Goal: Use online tool/utility: Utilize a website feature to perform a specific function

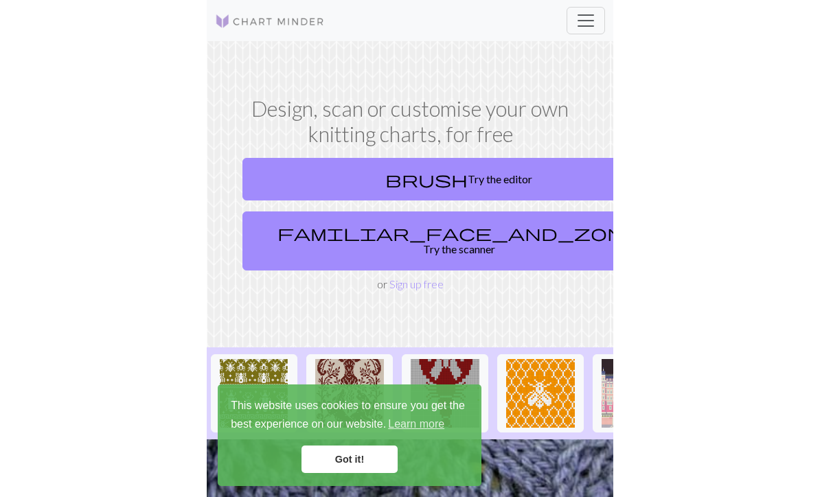
scroll to position [111, 0]
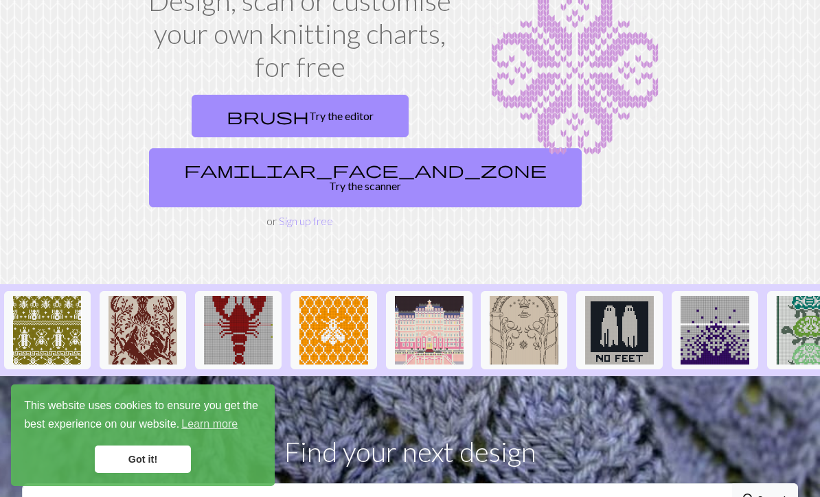
click at [343, 168] on link "familiar_face_and_zone Try the scanner" at bounding box center [365, 177] width 433 height 59
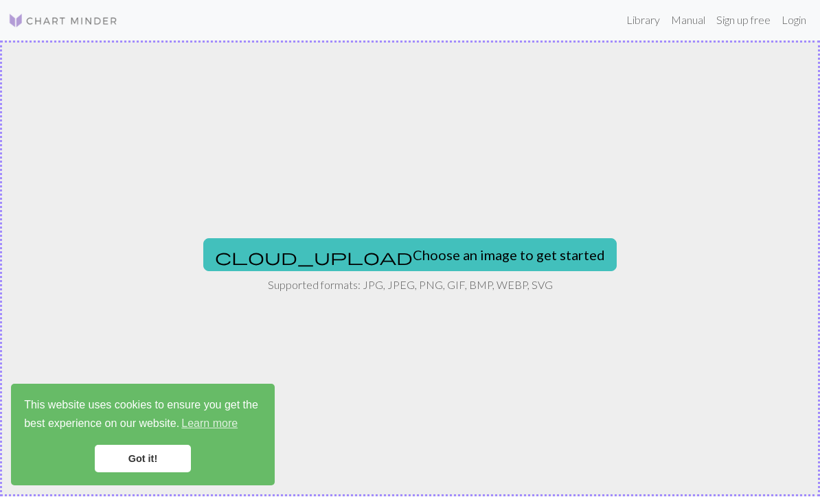
click at [470, 260] on button "cloud_upload Choose an image to get started" at bounding box center [410, 255] width 414 height 33
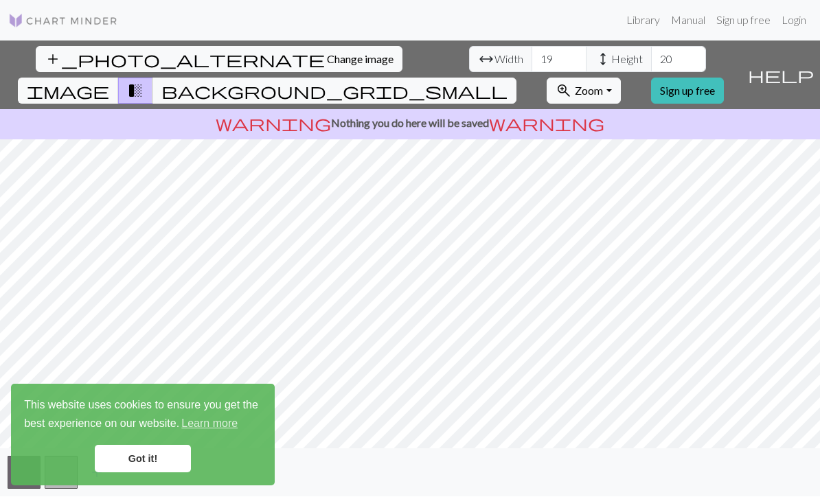
scroll to position [1, 0]
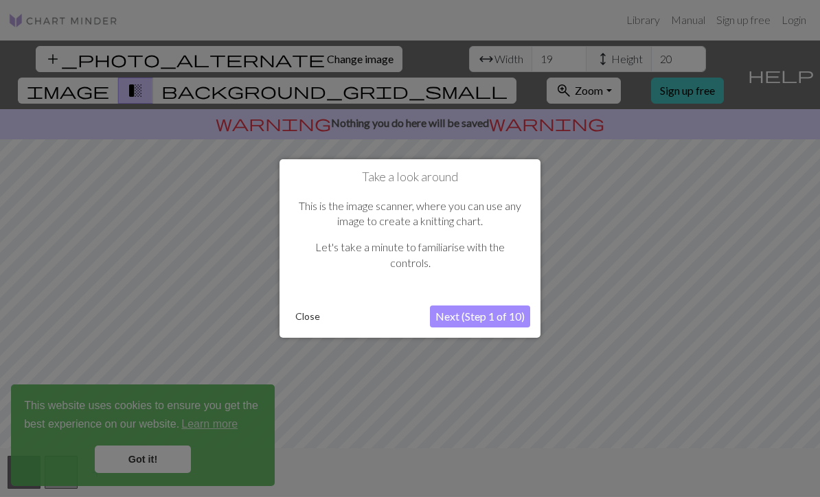
click at [506, 315] on button "Next (Step 1 of 10)" at bounding box center [480, 317] width 100 height 22
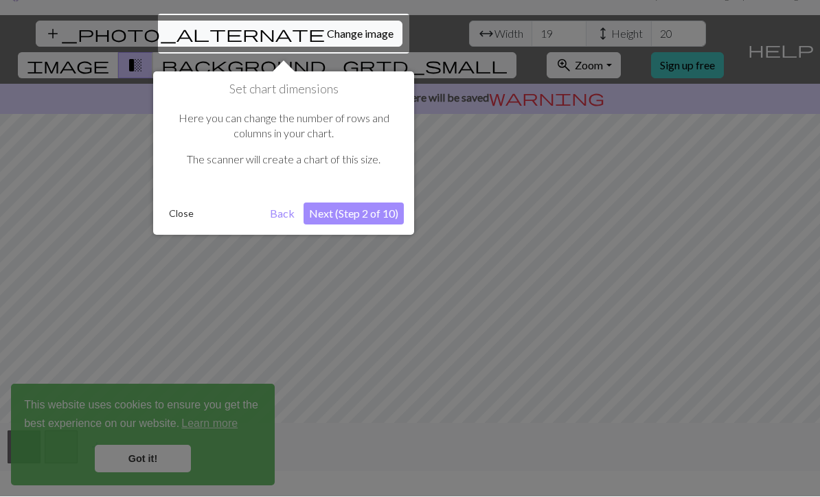
scroll to position [26, 0]
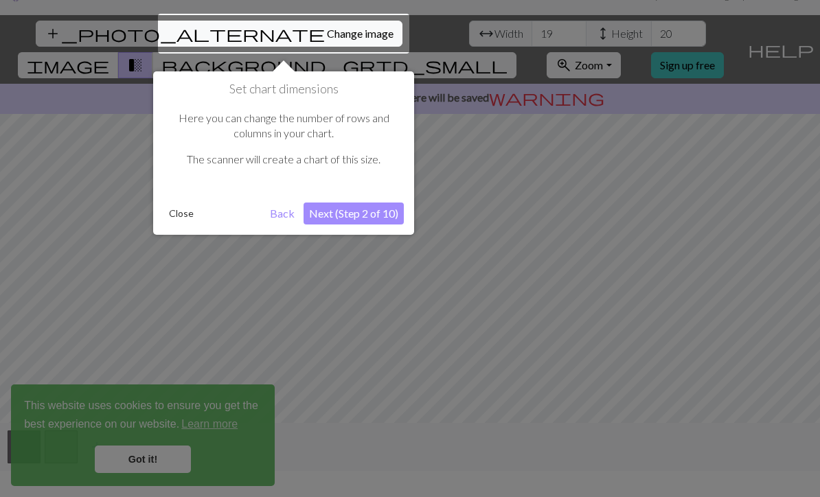
click at [385, 210] on button "Next (Step 2 of 10)" at bounding box center [354, 214] width 100 height 22
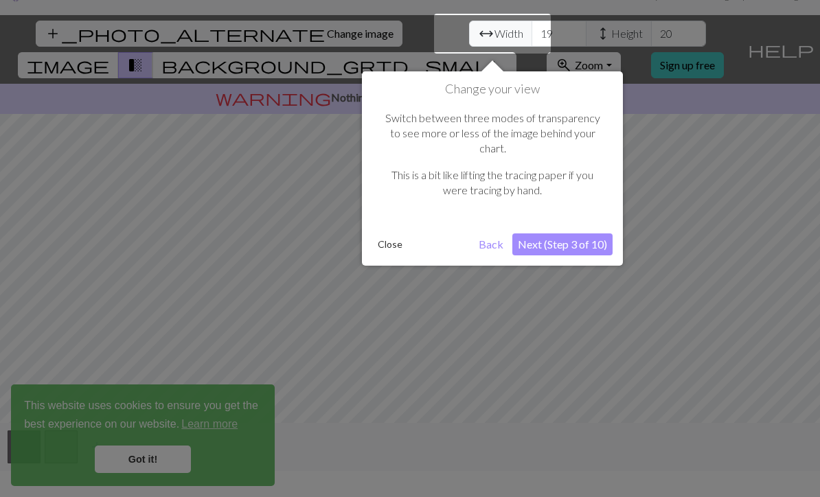
click at [602, 234] on button "Next (Step 3 of 10)" at bounding box center [562, 245] width 100 height 22
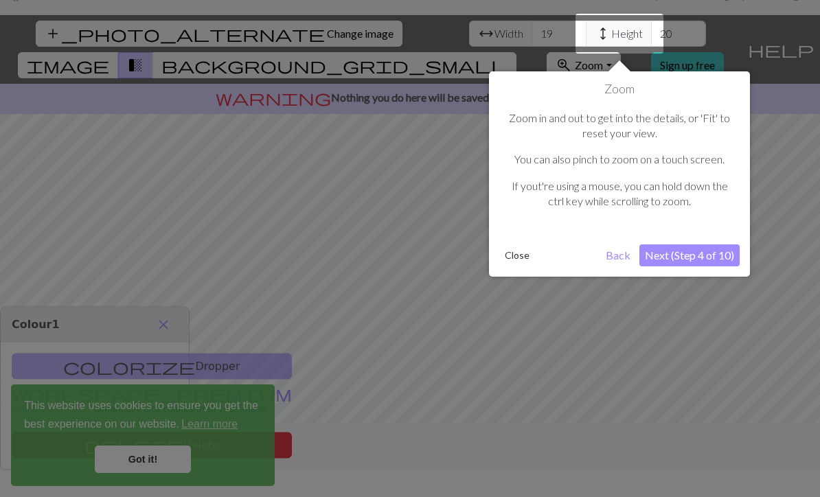
click at [724, 254] on button "Next (Step 4 of 10)" at bounding box center [690, 256] width 100 height 22
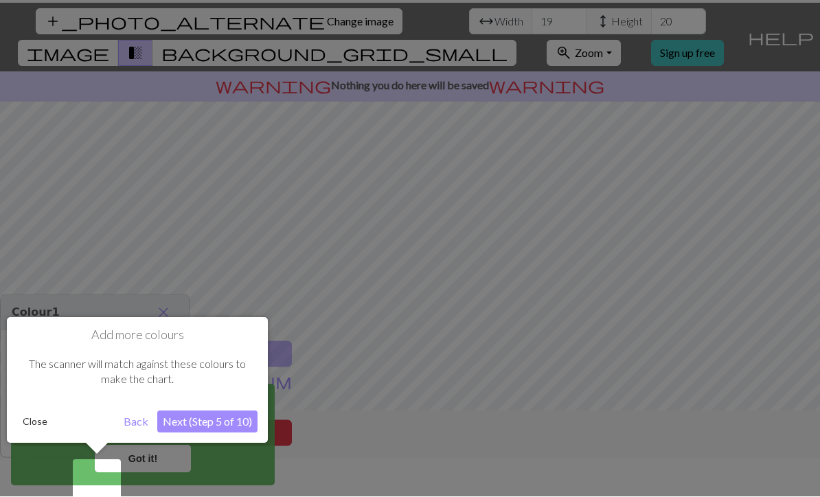
scroll to position [45, 0]
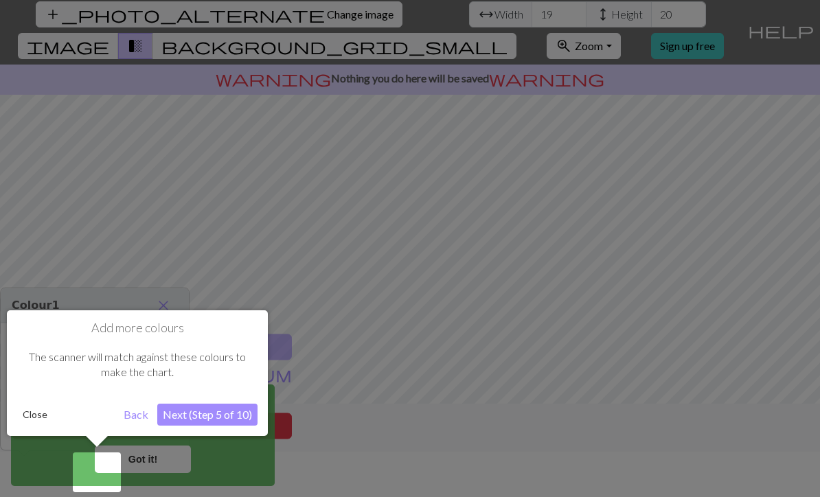
click at [194, 416] on button "Next (Step 5 of 10)" at bounding box center [207, 415] width 100 height 22
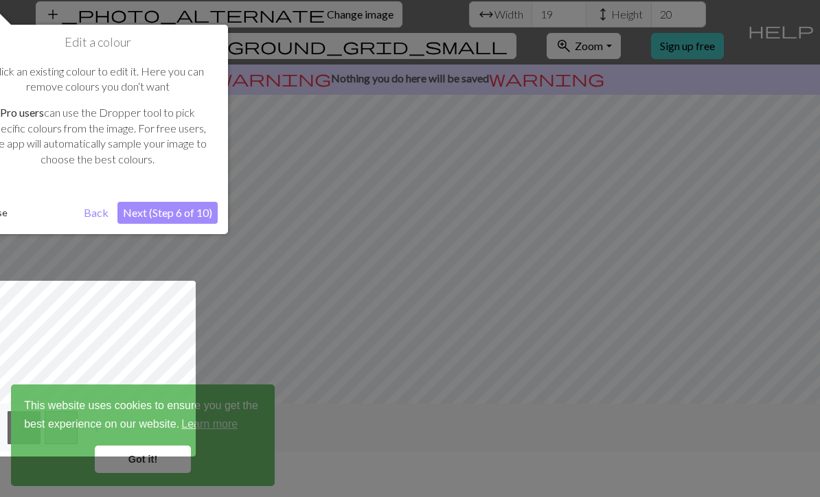
click at [151, 205] on button "Next (Step 6 of 10)" at bounding box center [167, 213] width 100 height 22
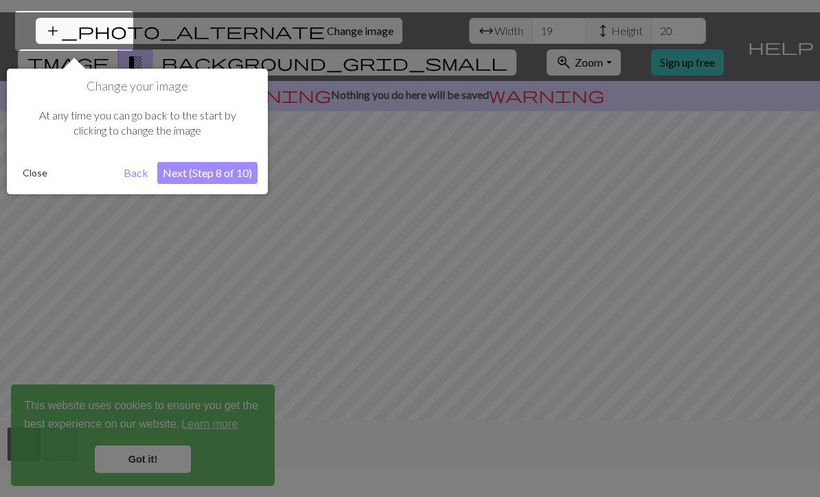
scroll to position [26, 0]
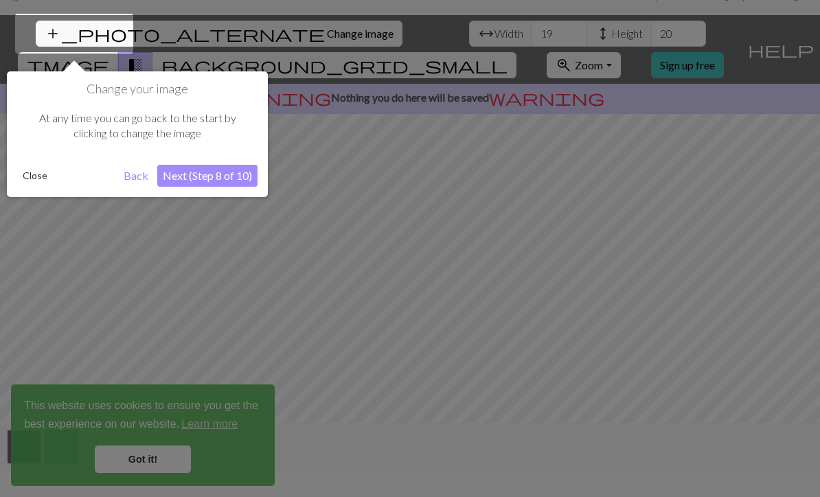
click at [184, 178] on button "Next (Step 8 of 10)" at bounding box center [207, 176] width 100 height 22
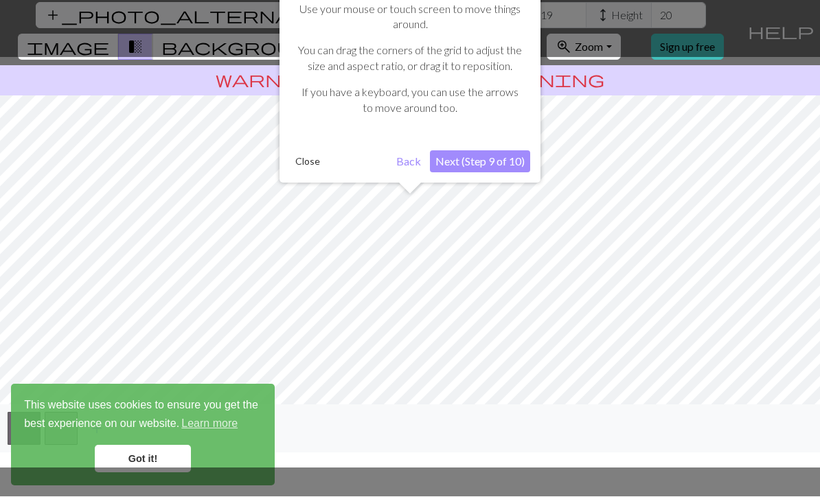
scroll to position [45, 0]
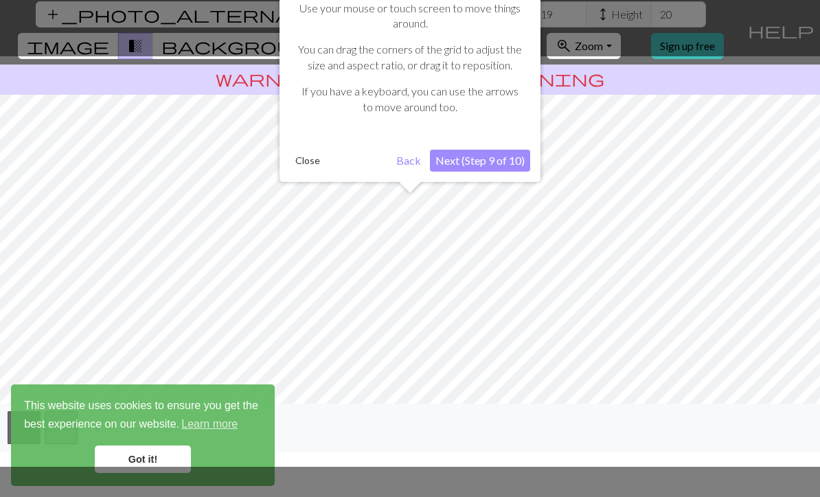
click at [515, 159] on button "Next (Step 9 of 10)" at bounding box center [480, 161] width 100 height 22
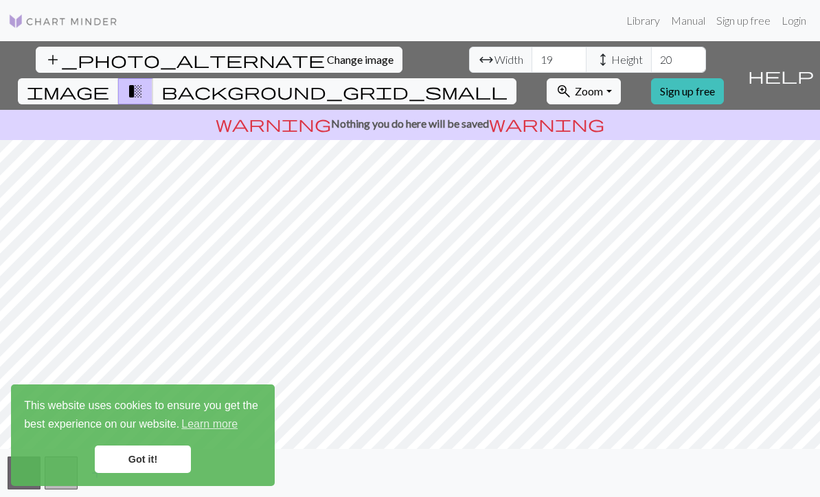
click at [142, 454] on link "Got it!" at bounding box center [143, 459] width 96 height 27
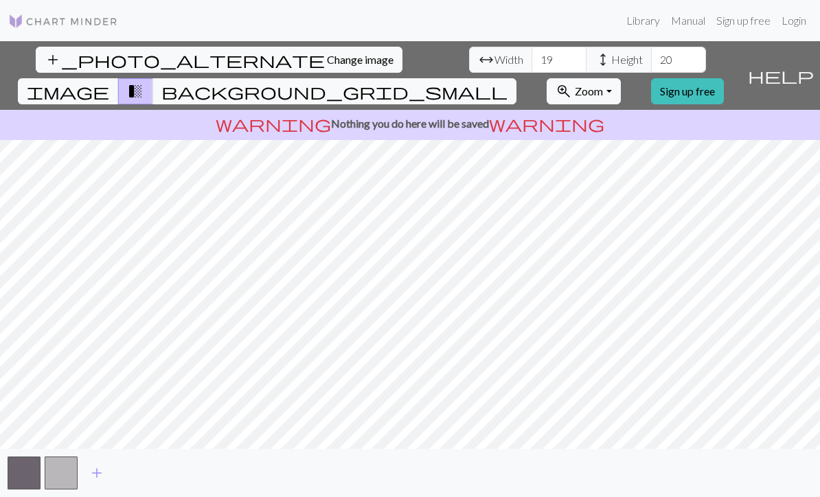
click at [603, 84] on span "Zoom" at bounding box center [589, 90] width 28 height 13
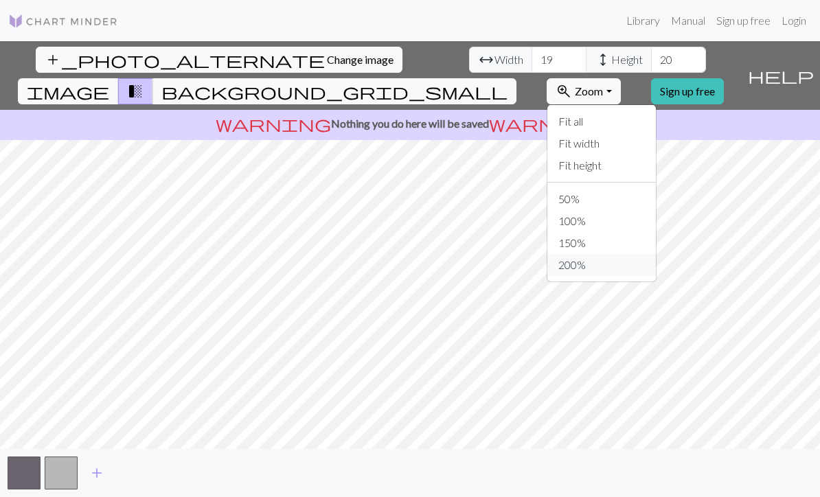
click at [635, 254] on button "200%" at bounding box center [601, 265] width 109 height 22
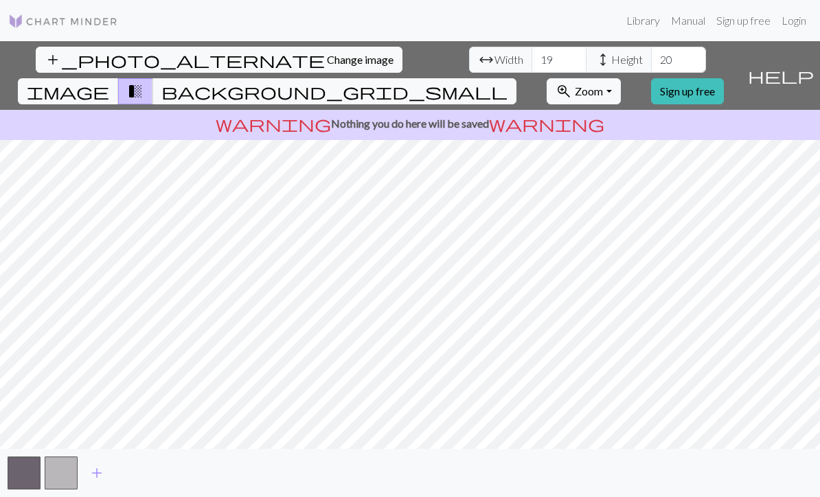
click at [517, 78] on button "background_grid_small" at bounding box center [334, 91] width 364 height 26
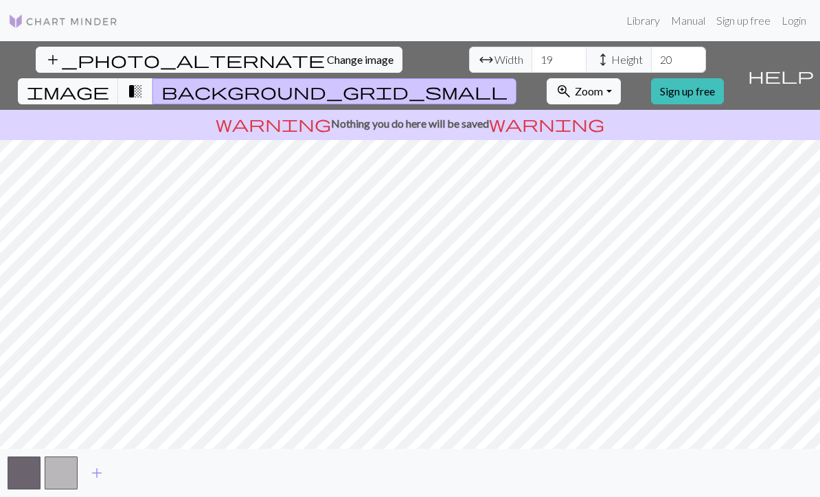
click at [144, 82] on span "transition_fade" at bounding box center [135, 91] width 16 height 19
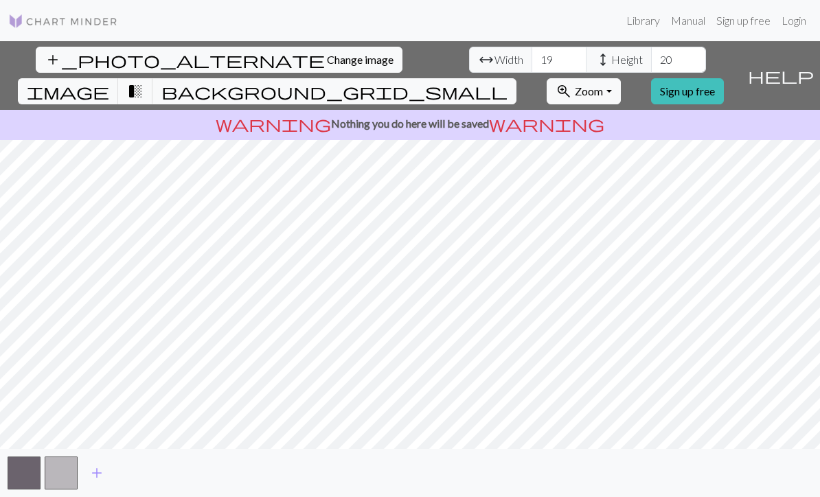
click at [119, 78] on button "image" at bounding box center [68, 91] width 101 height 26
click at [144, 82] on span "transition_fade" at bounding box center [135, 91] width 16 height 19
click at [508, 82] on span "background_grid_small" at bounding box center [334, 91] width 346 height 19
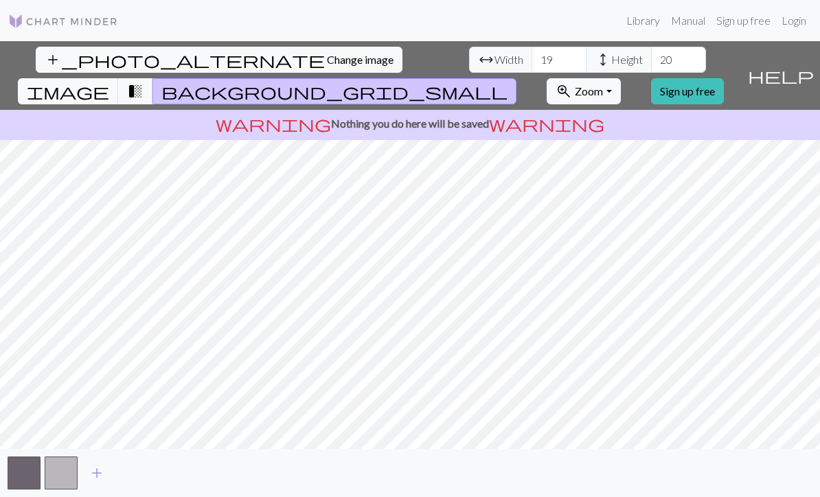
click at [109, 82] on span "image" at bounding box center [68, 91] width 82 height 19
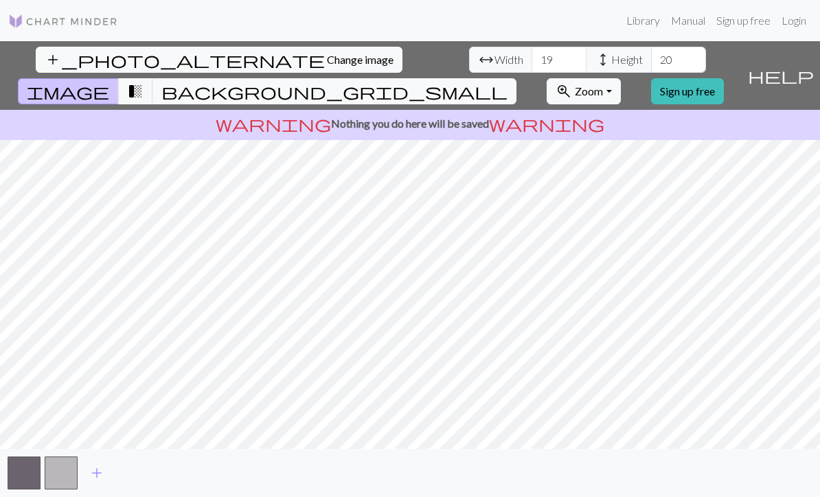
click at [620, 78] on button "zoom_in Zoom Zoom" at bounding box center [584, 91] width 74 height 26
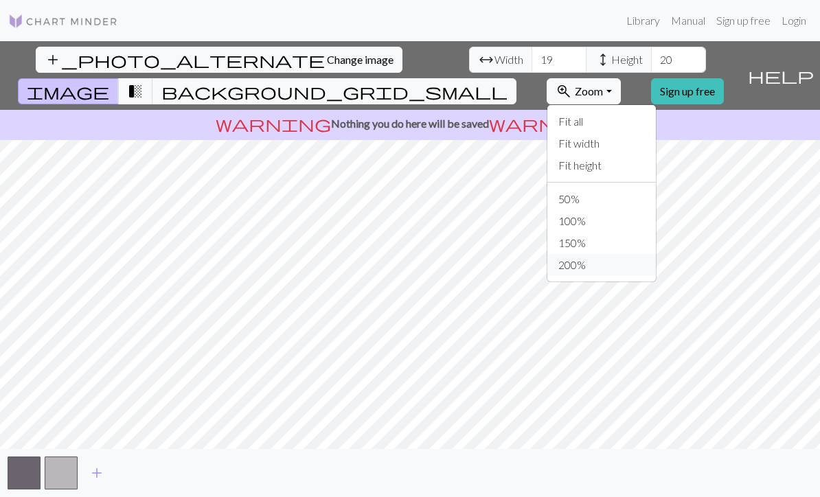
click at [648, 254] on button "200%" at bounding box center [601, 265] width 109 height 22
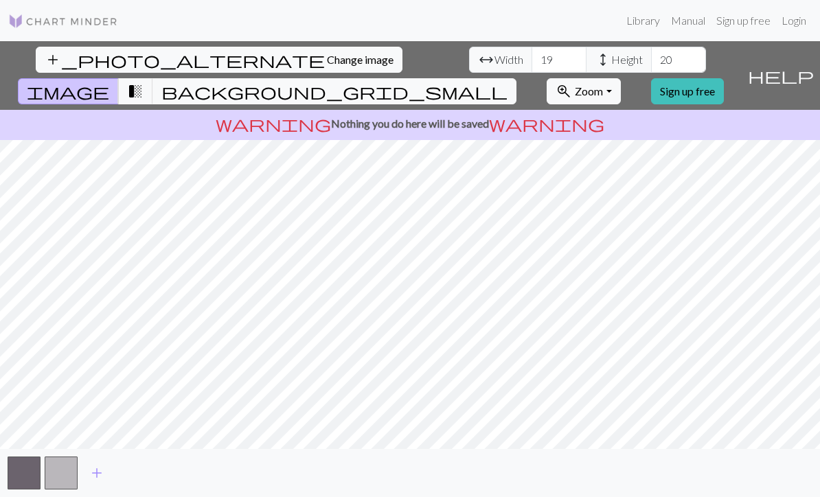
click at [620, 78] on button "zoom_in Zoom Zoom" at bounding box center [584, 91] width 74 height 26
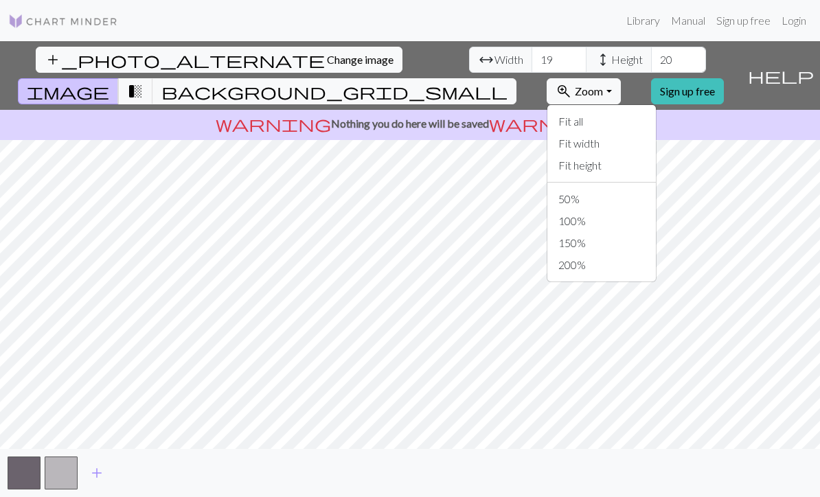
click at [636, 188] on button "50%" at bounding box center [601, 199] width 109 height 22
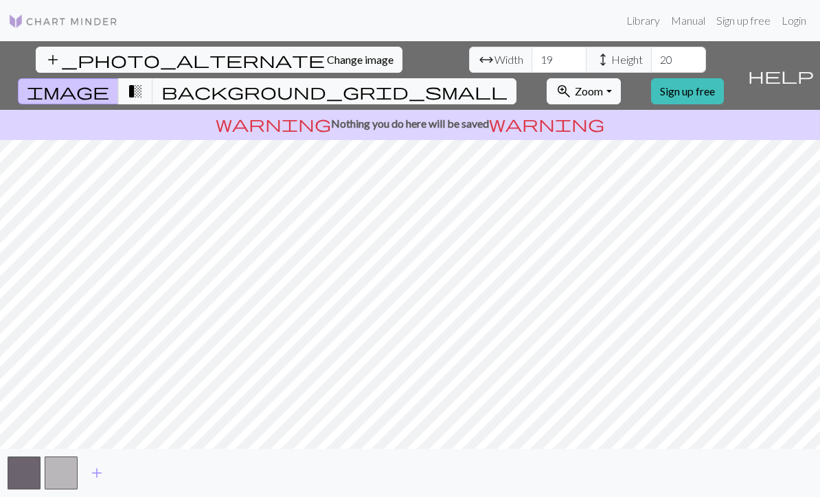
click at [620, 78] on button "zoom_in Zoom Zoom" at bounding box center [584, 91] width 74 height 26
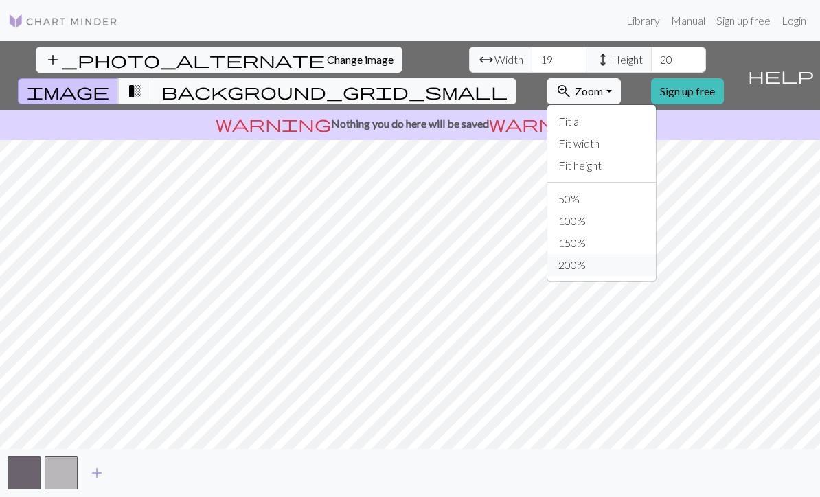
click at [633, 254] on button "200%" at bounding box center [601, 265] width 109 height 22
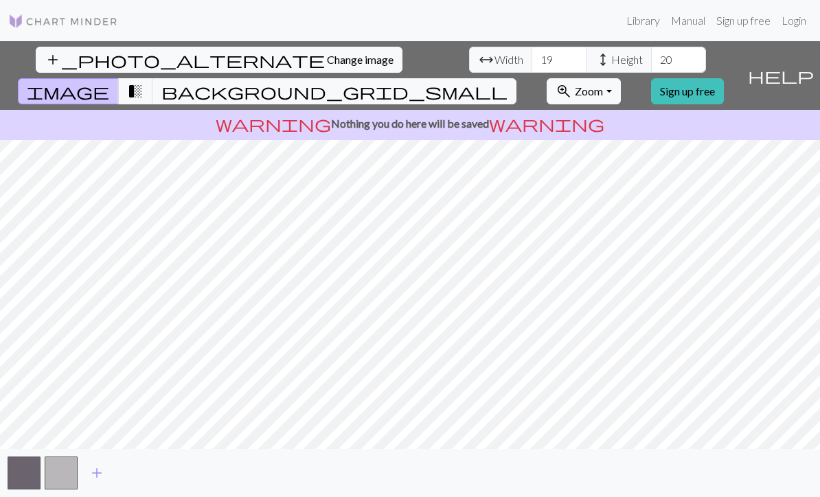
click at [144, 82] on span "transition_fade" at bounding box center [135, 91] width 16 height 19
